Goal: Task Accomplishment & Management: Manage account settings

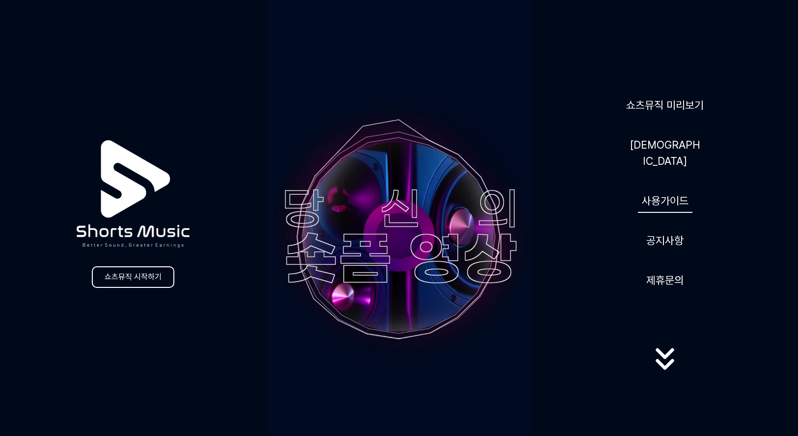
click at [672, 196] on link "사용가이드" at bounding box center [665, 201] width 54 height 24
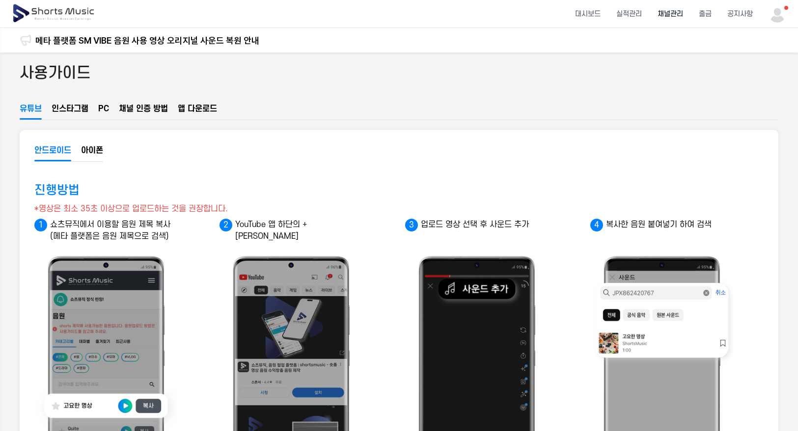
click at [675, 15] on li "채널관리" at bounding box center [669, 14] width 41 height 26
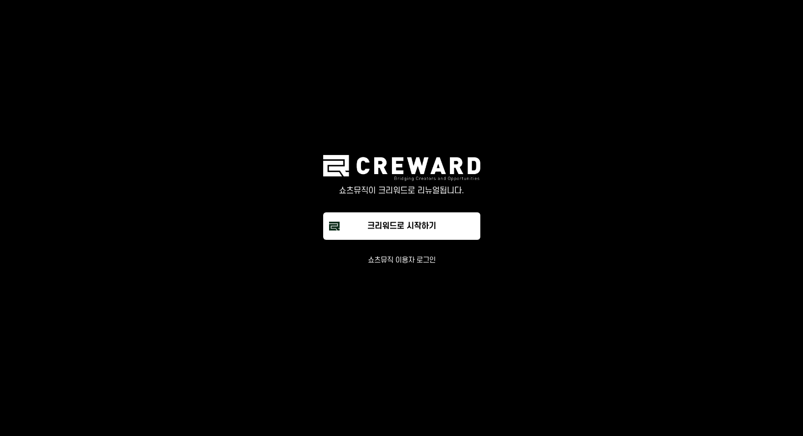
click at [399, 261] on button "쇼츠뮤직 이용자 로그인" at bounding box center [402, 261] width 68 height 10
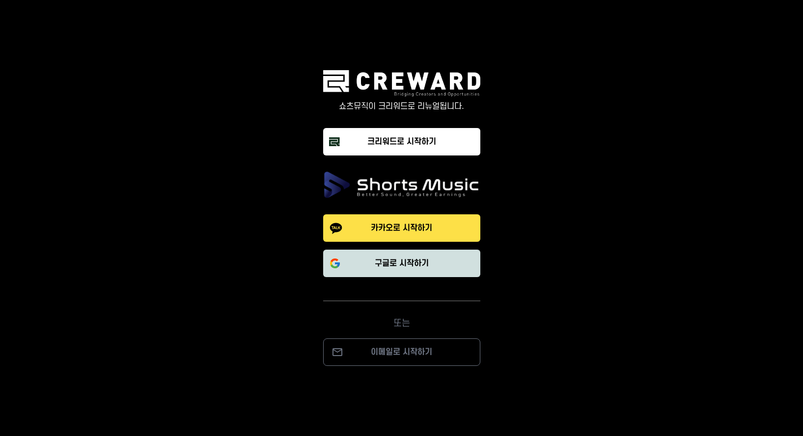
click at [399, 263] on p "구글로 시작하기" at bounding box center [402, 264] width 54 height 12
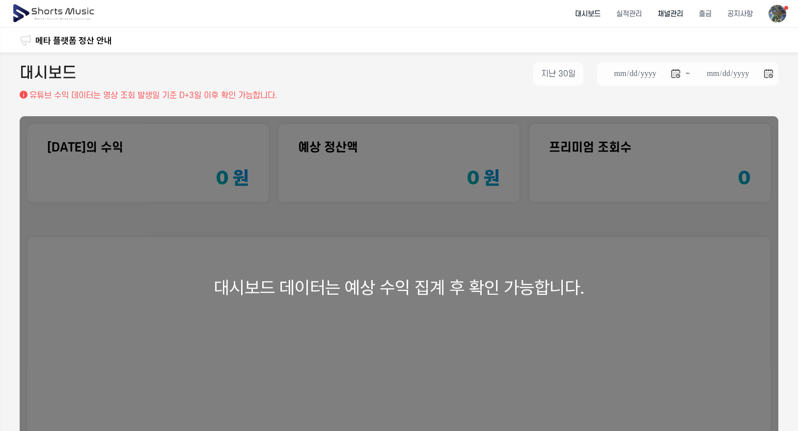
click at [674, 12] on li "채널관리" at bounding box center [669, 14] width 41 height 26
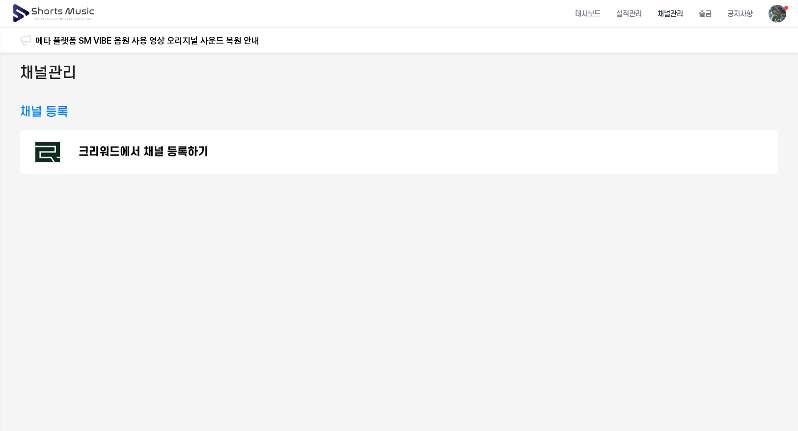
click at [190, 152] on p "크리워드에서 채널 등록하기" at bounding box center [144, 152] width 130 height 12
click at [152, 154] on p "크리워드에서 채널 등록하기" at bounding box center [144, 152] width 130 height 12
click at [592, 15] on li "대시보드" at bounding box center [587, 14] width 41 height 26
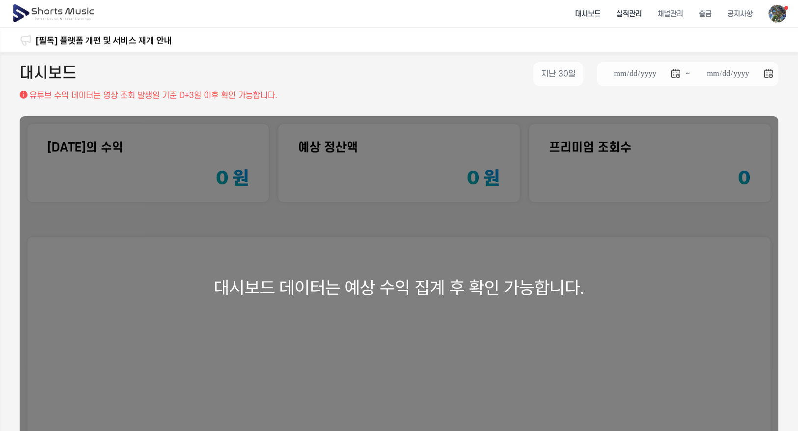
click at [634, 14] on li "실적관리" at bounding box center [628, 14] width 41 height 26
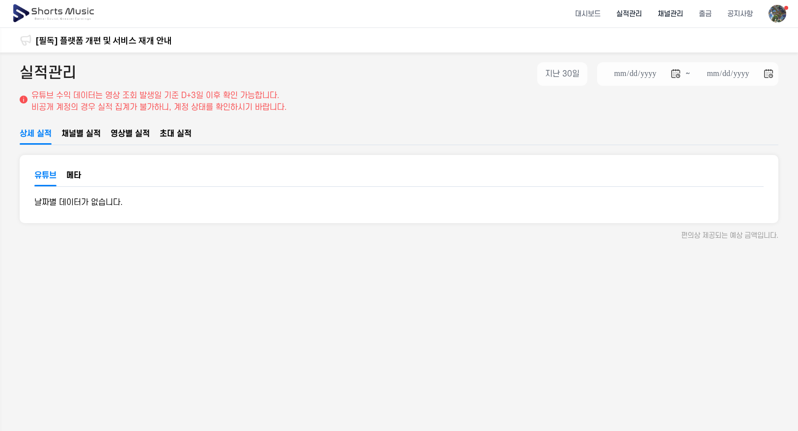
click at [672, 14] on li "채널관리" at bounding box center [669, 14] width 41 height 26
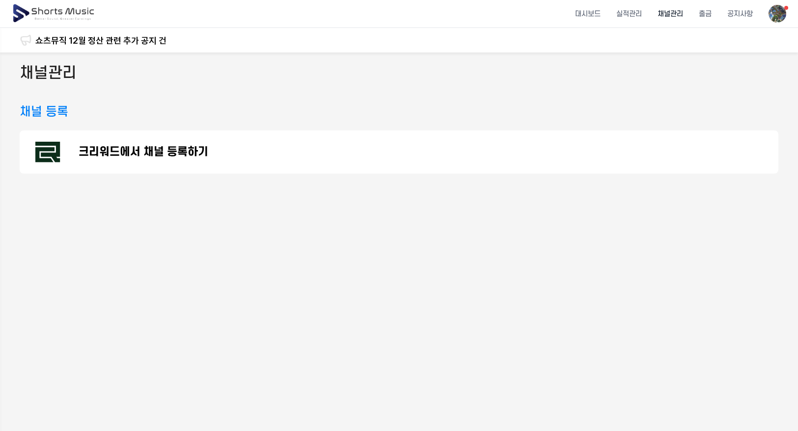
click at [669, 12] on li "채널관리" at bounding box center [669, 14] width 41 height 26
click at [114, 153] on p "크리워드에서 채널 등록하기" at bounding box center [144, 152] width 130 height 12
